Goal: Task Accomplishment & Management: Manage account settings

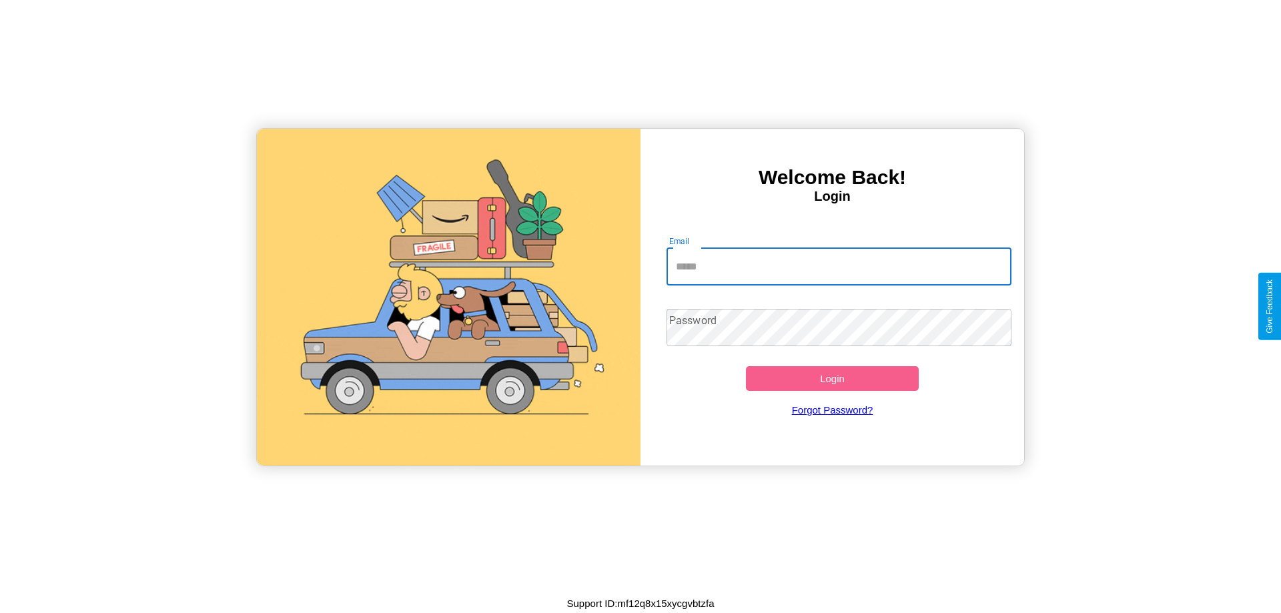
click at [839, 266] on input "Email" at bounding box center [840, 266] width 346 height 37
type input "**********"
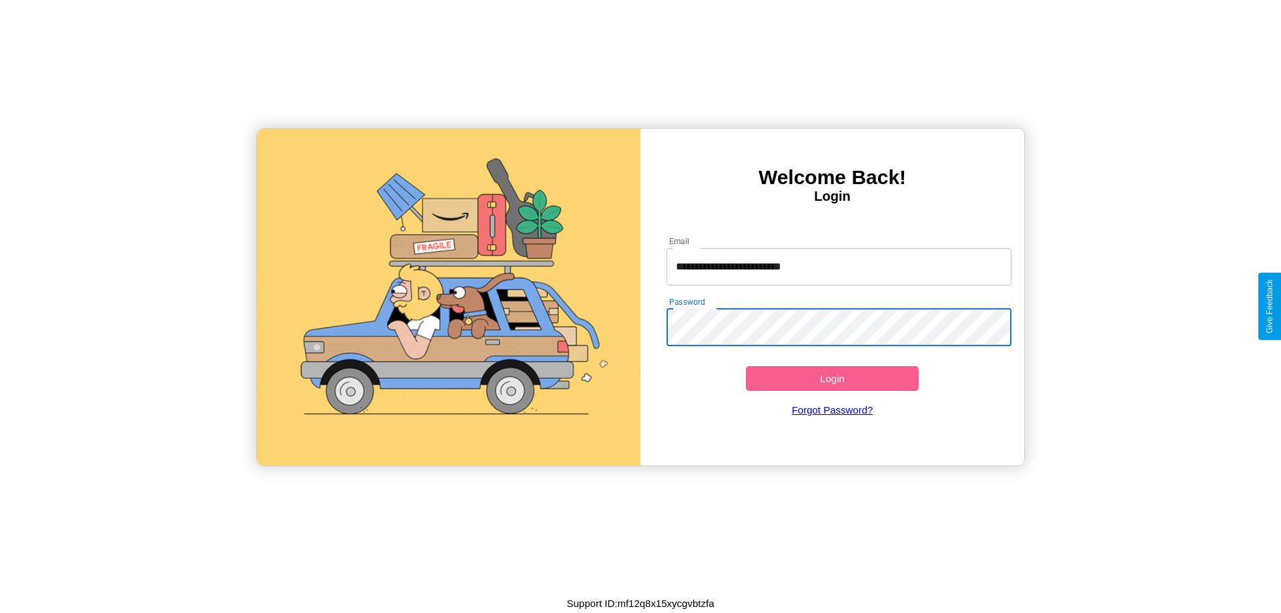
click at [832, 378] on button "Login" at bounding box center [832, 378] width 173 height 25
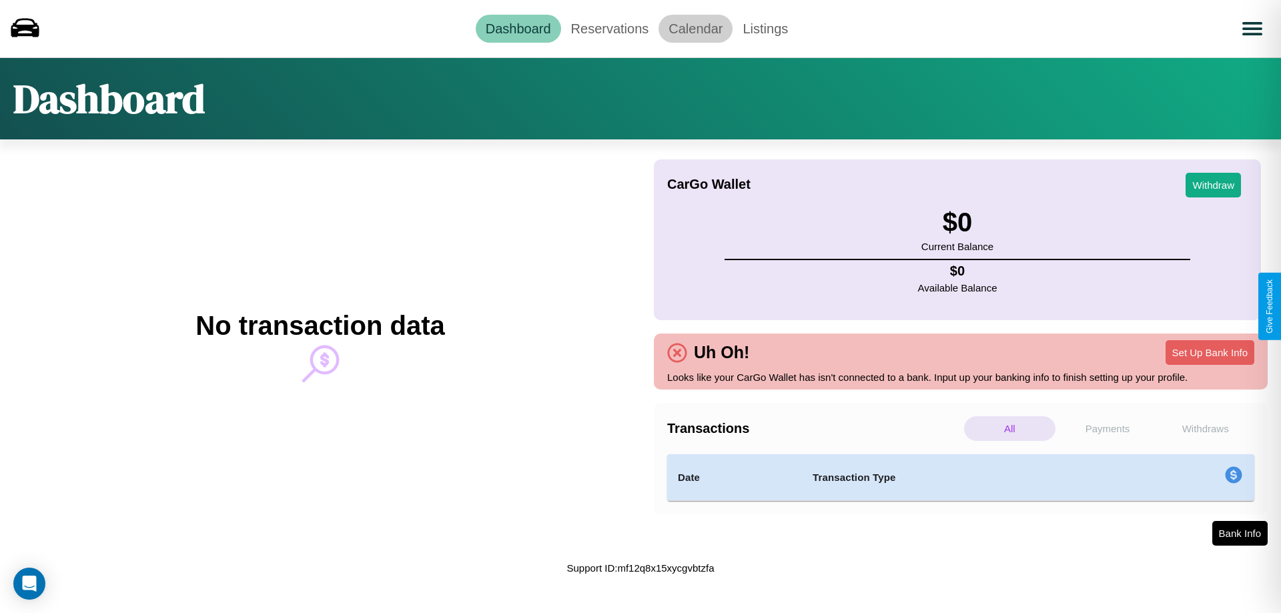
click at [695, 28] on link "Calendar" at bounding box center [696, 29] width 74 height 28
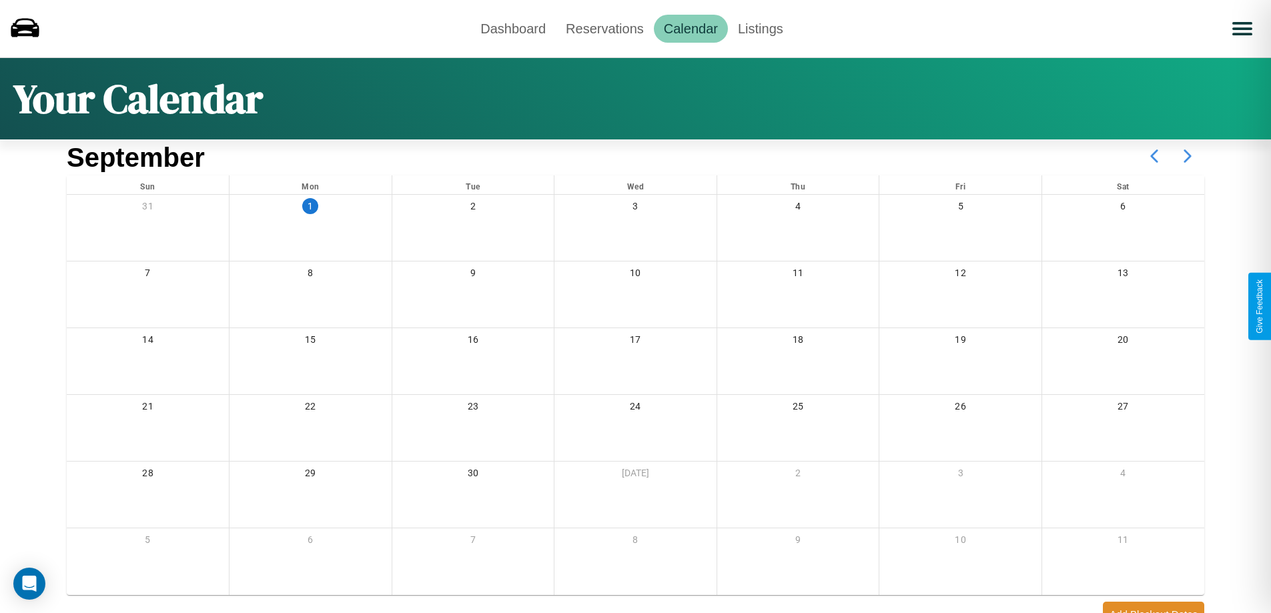
click at [1188, 156] on icon at bounding box center [1187, 155] width 33 height 33
click at [605, 28] on link "Reservations" at bounding box center [605, 29] width 98 height 28
